Goal: Task Accomplishment & Management: Use online tool/utility

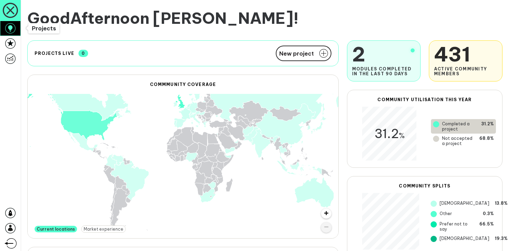
click at [15, 28] on icon at bounding box center [10, 28] width 10 height 10
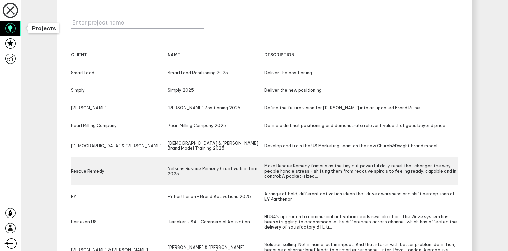
scroll to position [121, 0]
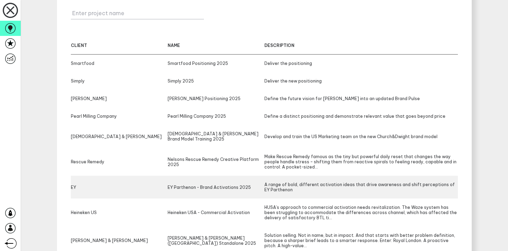
click at [279, 182] on div "A range of bold, different activation ideas that drive awareness and shift perc…" at bounding box center [361, 187] width 194 height 10
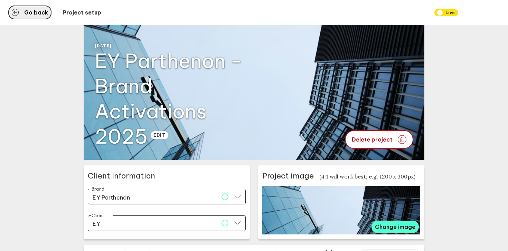
click at [29, 16] on button "Go back" at bounding box center [29, 13] width 43 height 14
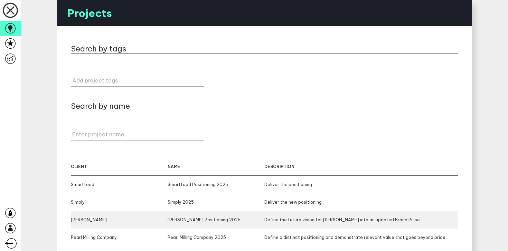
scroll to position [83, 0]
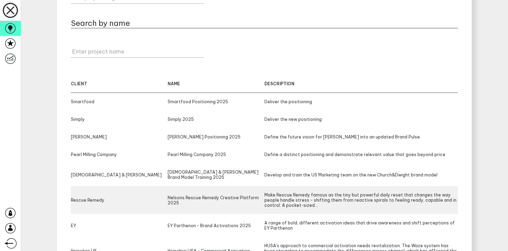
click at [283, 193] on div "Make Rescue Remedy famous as the tiny but powerful daily reset that changes the…" at bounding box center [361, 201] width 194 height 16
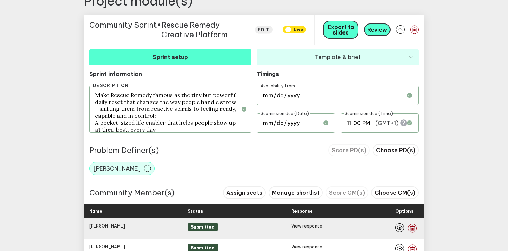
scroll to position [395, 0]
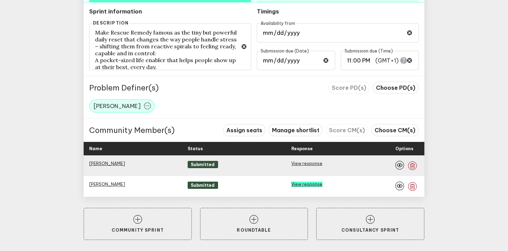
click at [317, 186] on link "View response" at bounding box center [306, 184] width 31 height 5
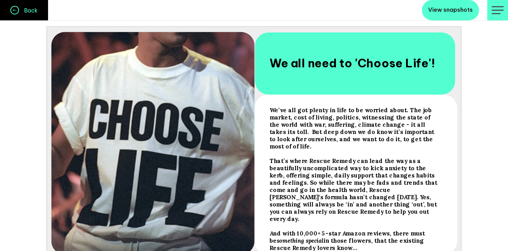
click at [29, 15] on link "Back" at bounding box center [24, 10] width 48 height 20
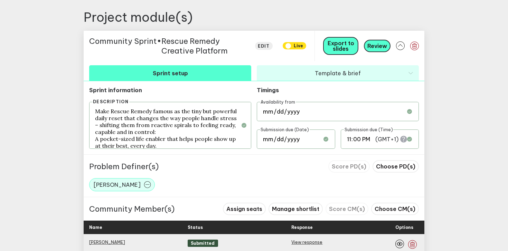
scroll to position [308, 0]
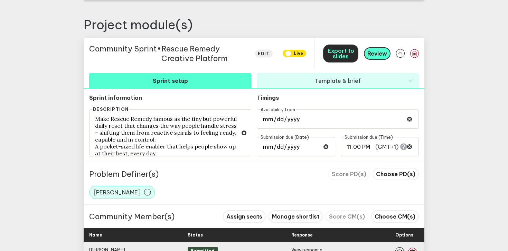
click at [344, 59] on span "Export to slides" at bounding box center [341, 53] width 27 height 12
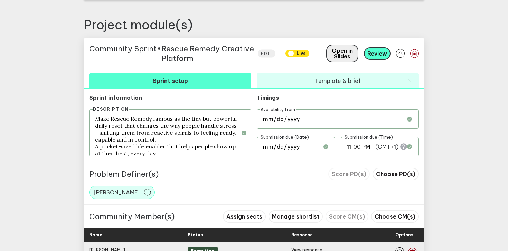
click at [345, 54] on span "Open in Slides" at bounding box center [342, 53] width 21 height 12
